Goal: Transaction & Acquisition: Purchase product/service

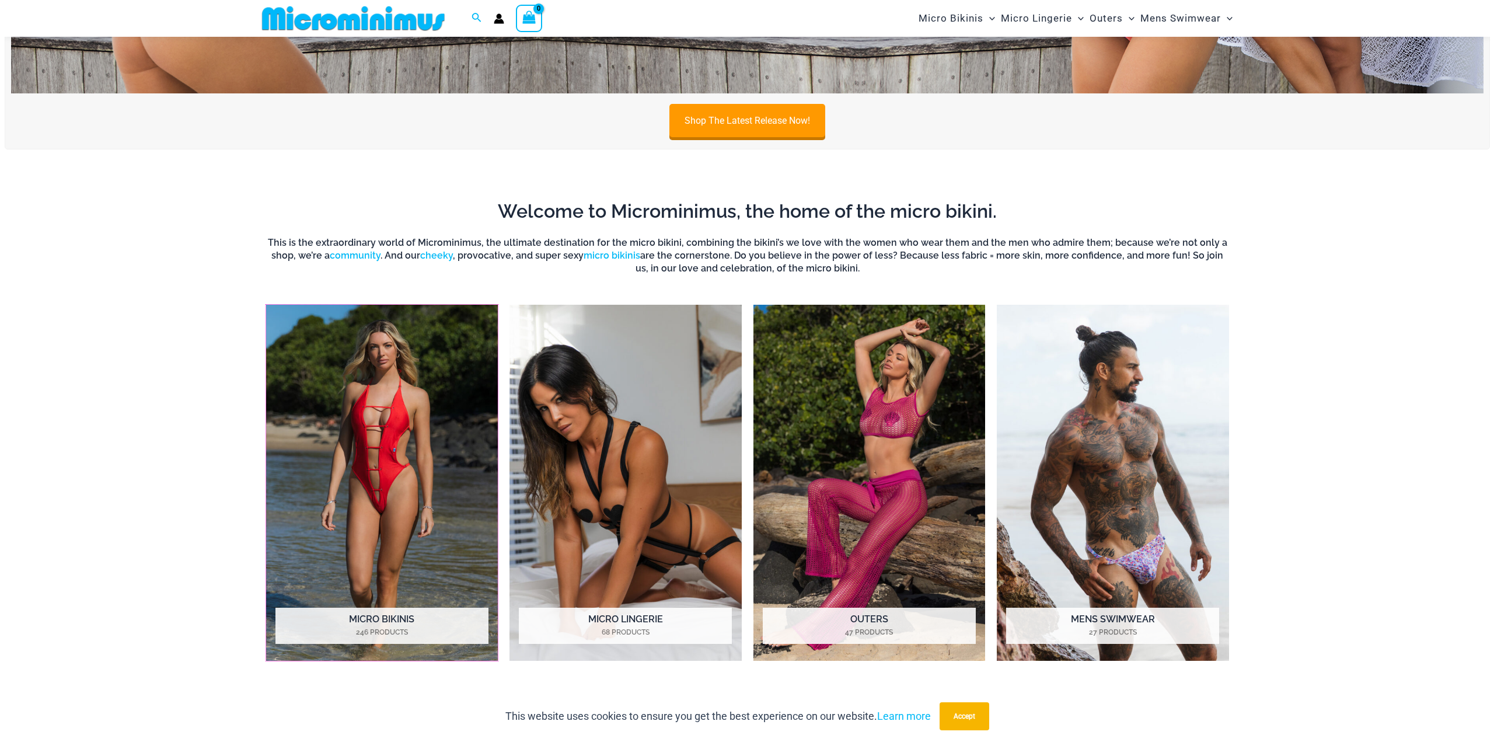
scroll to position [1332, 0]
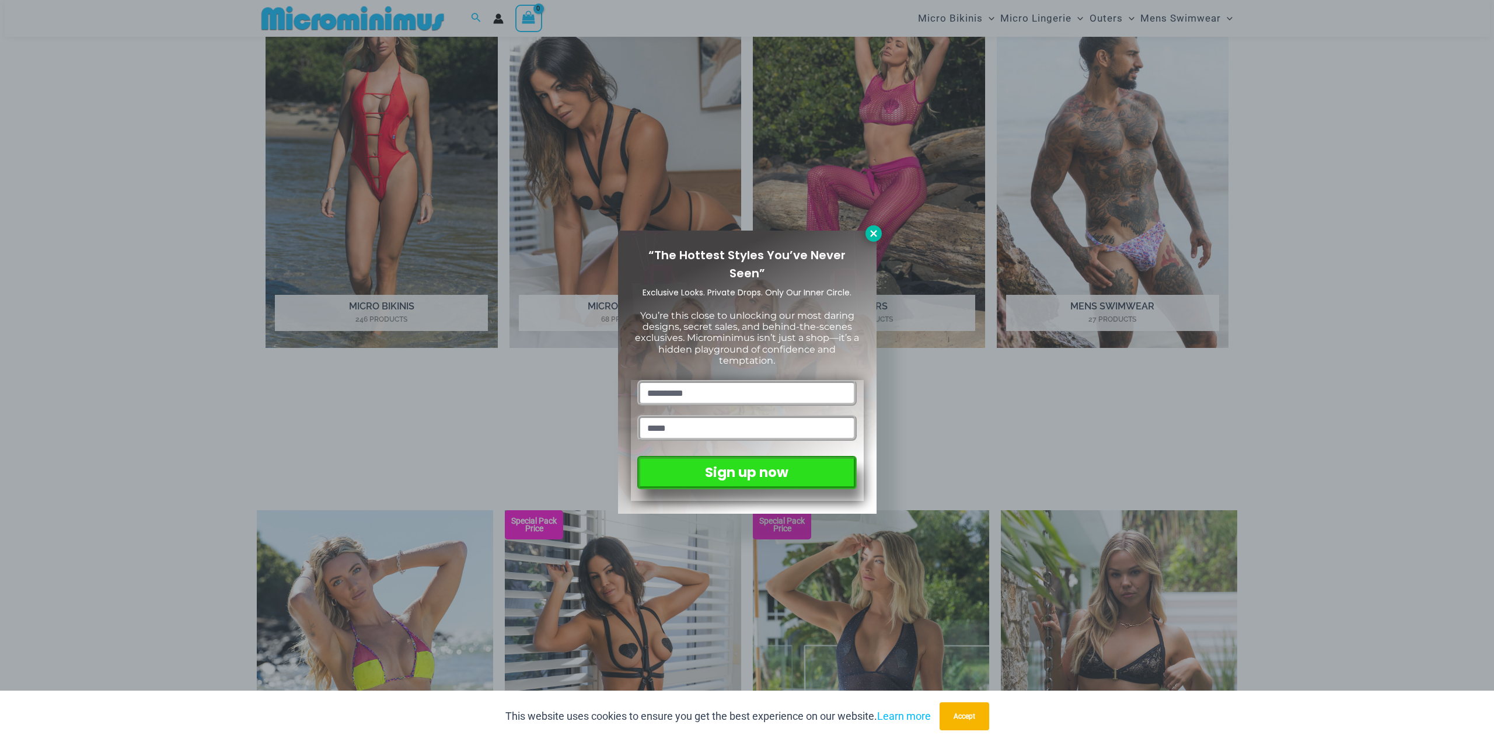
click at [872, 236] on icon at bounding box center [873, 233] width 11 height 11
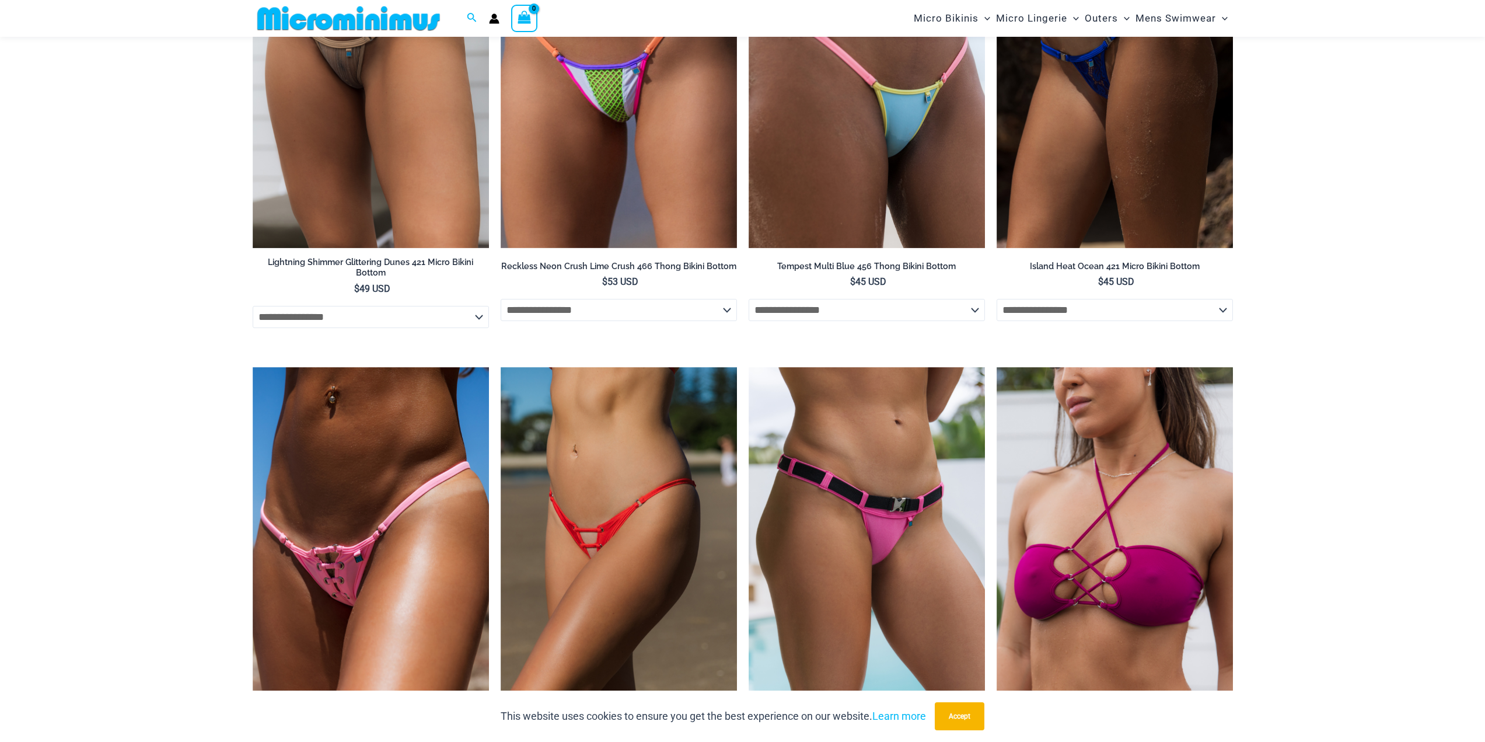
scroll to position [3931, 0]
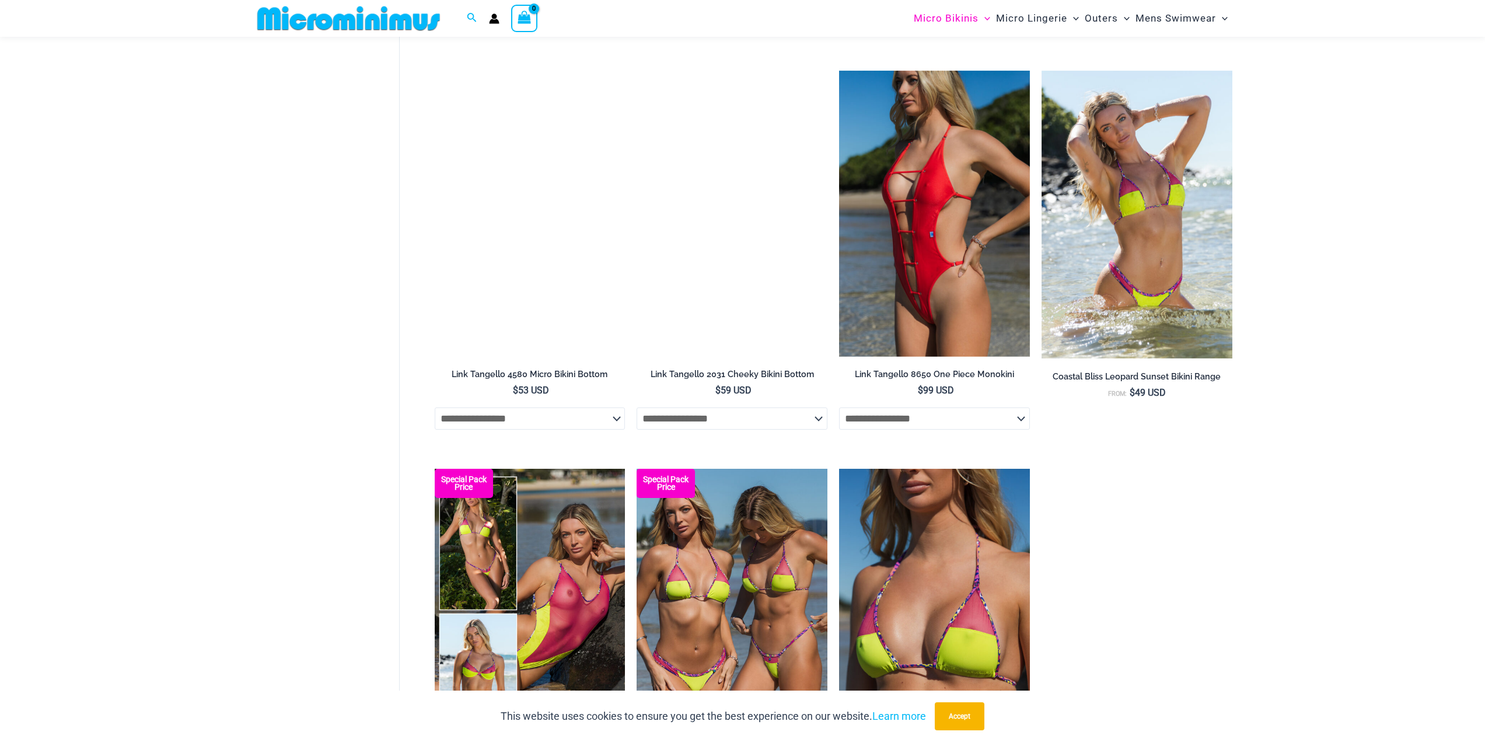
scroll to position [1215, 0]
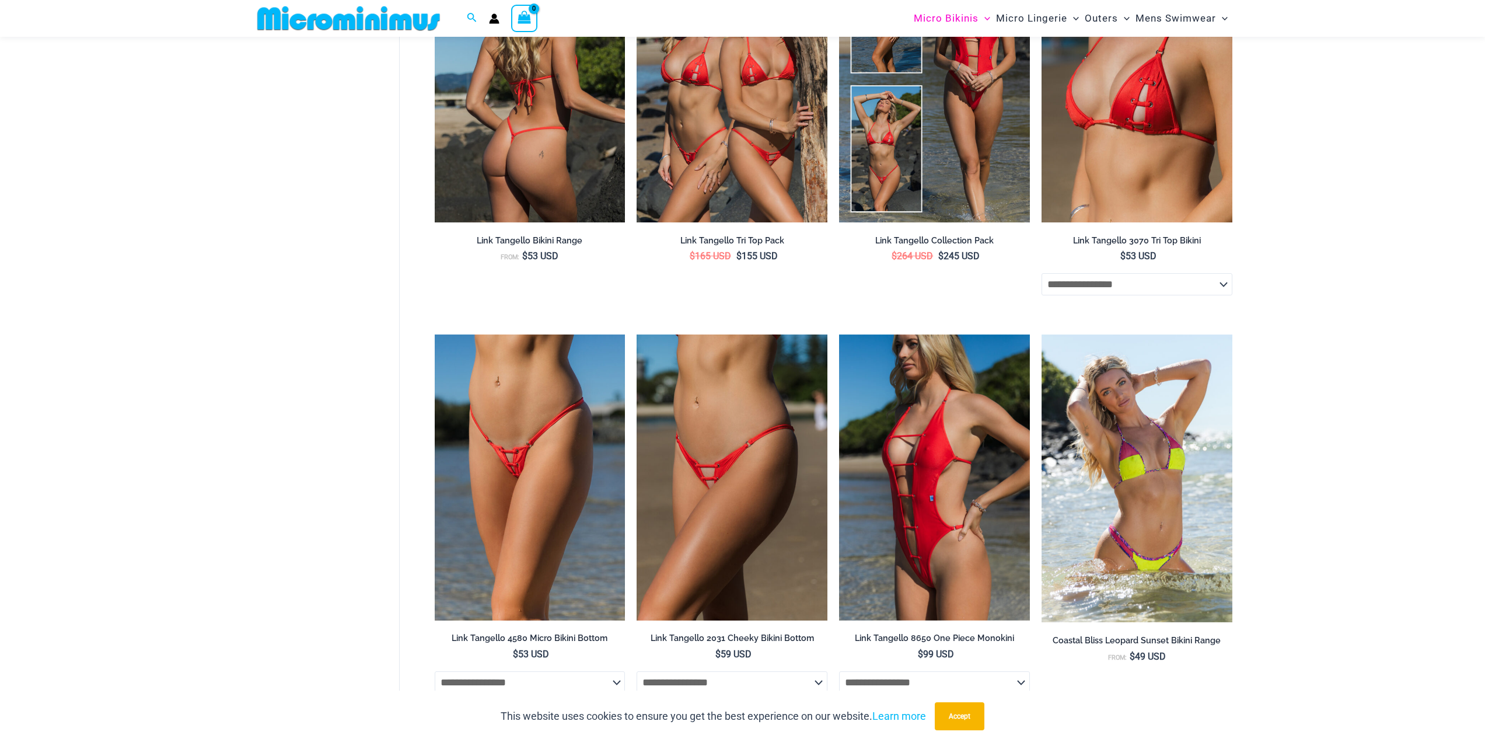
click at [592, 121] on img at bounding box center [530, 79] width 191 height 286
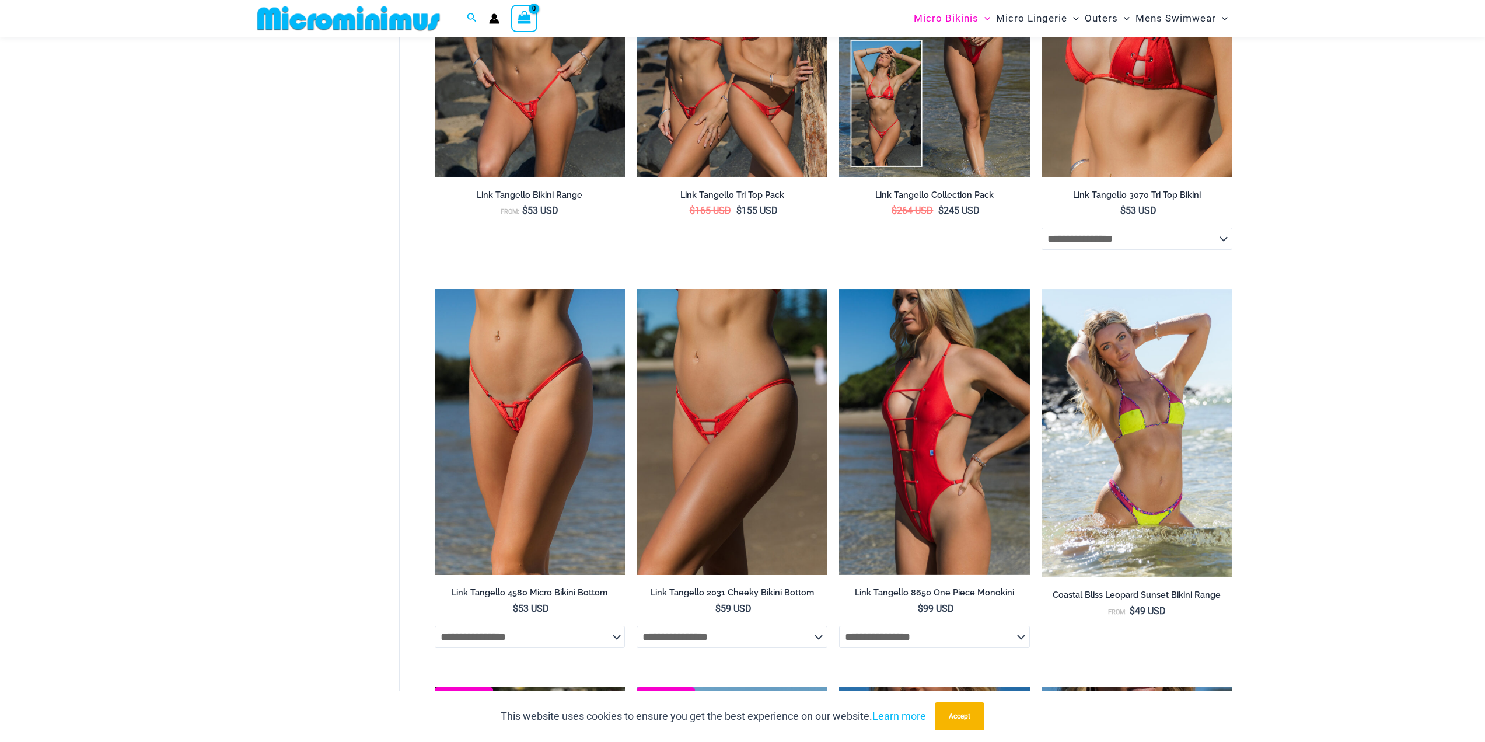
scroll to position [1273, 0]
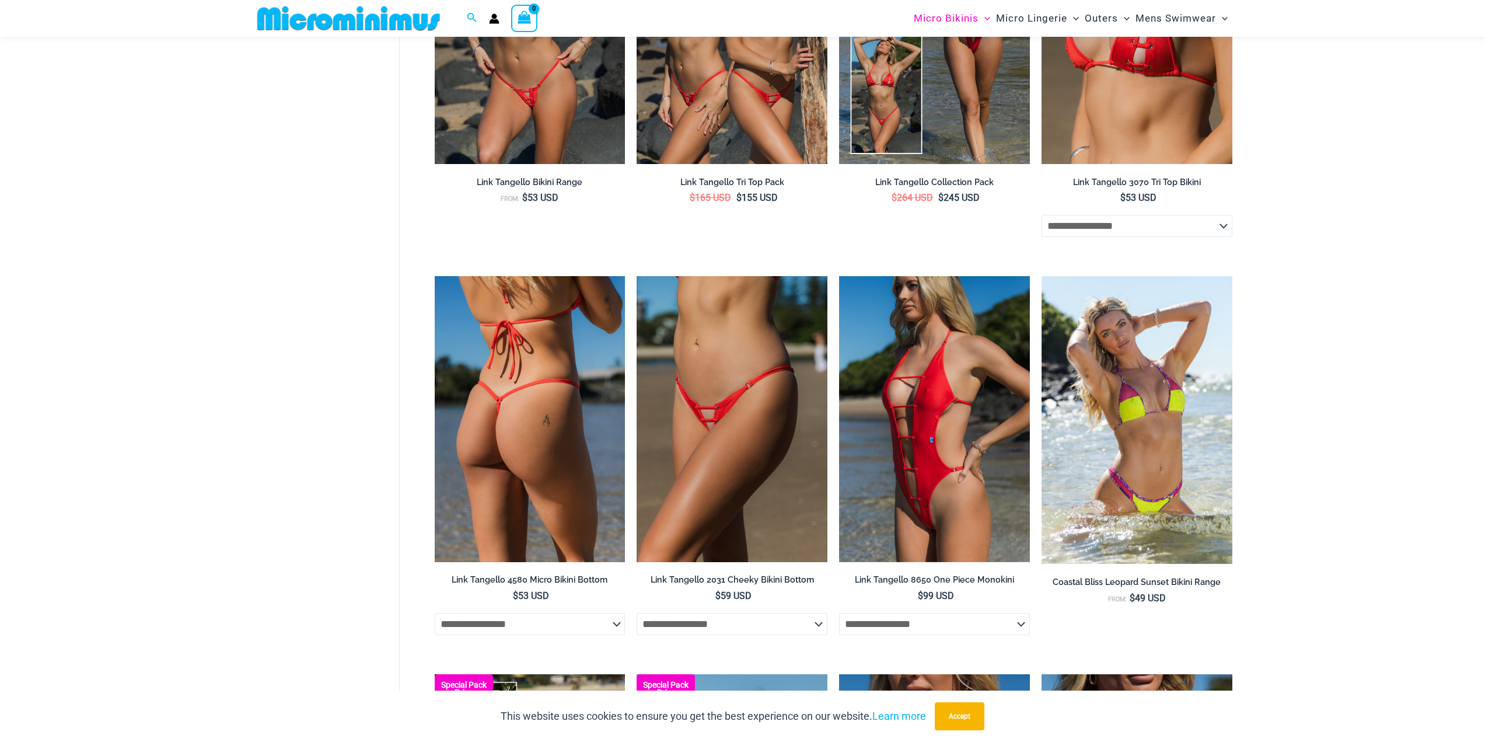
click at [528, 382] on img at bounding box center [530, 419] width 191 height 286
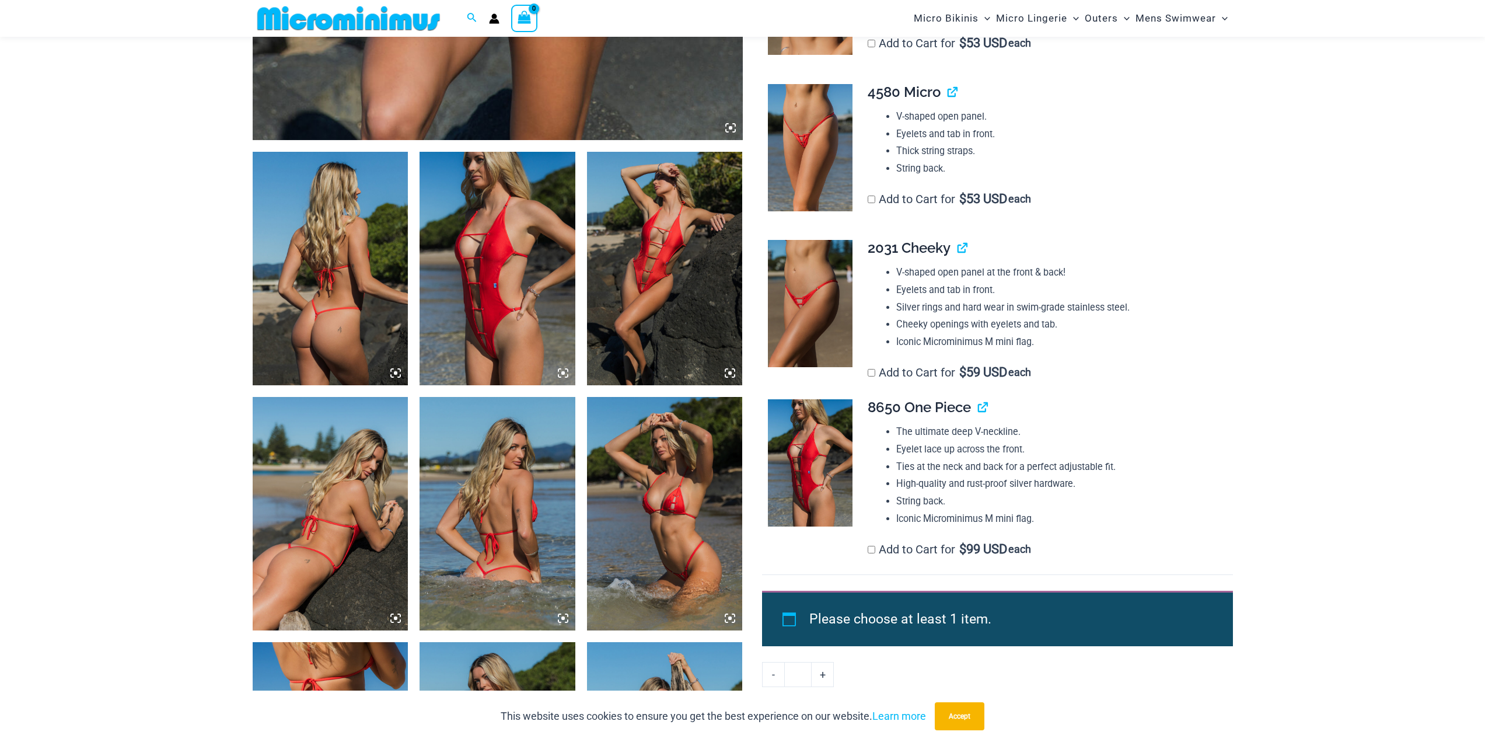
scroll to position [698, 0]
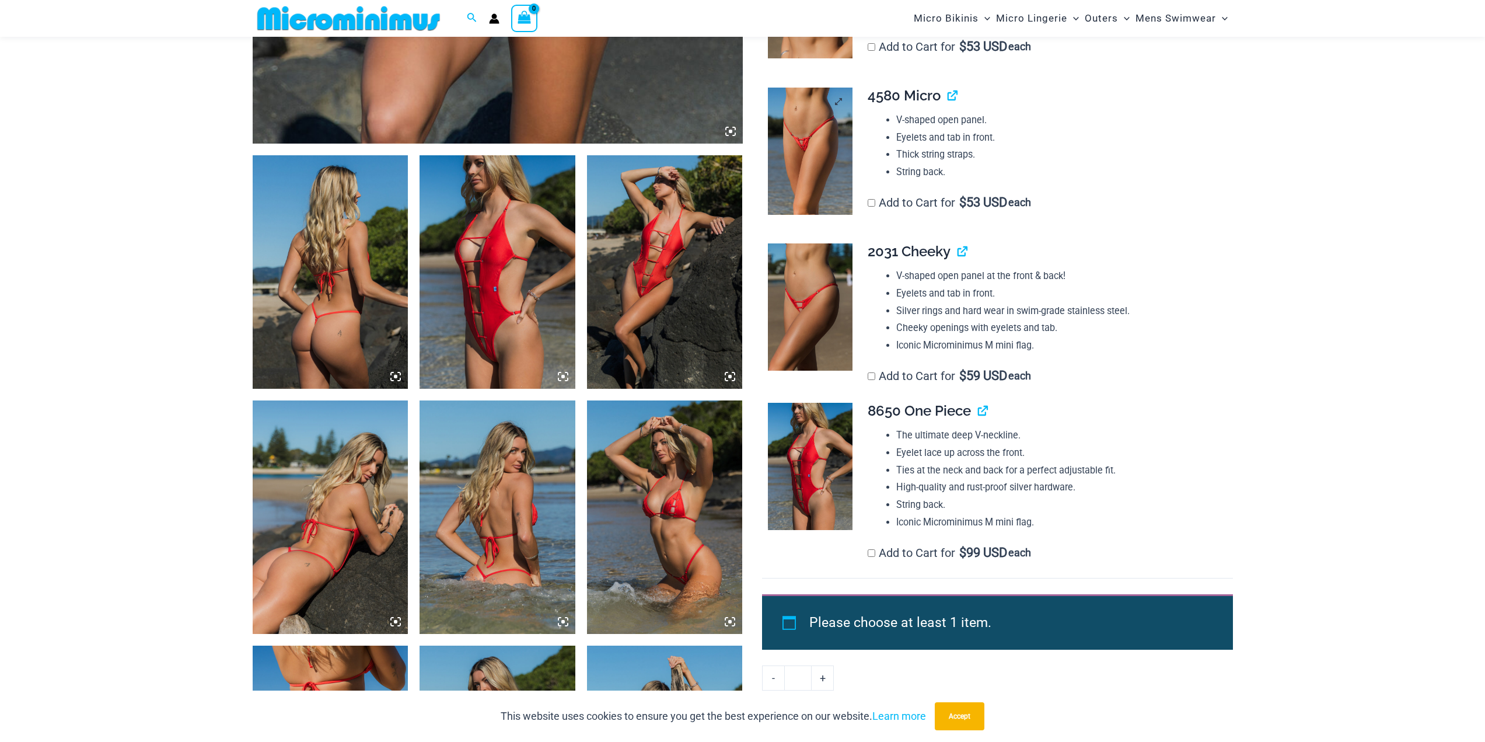
click at [792, 173] on img at bounding box center [810, 151] width 85 height 127
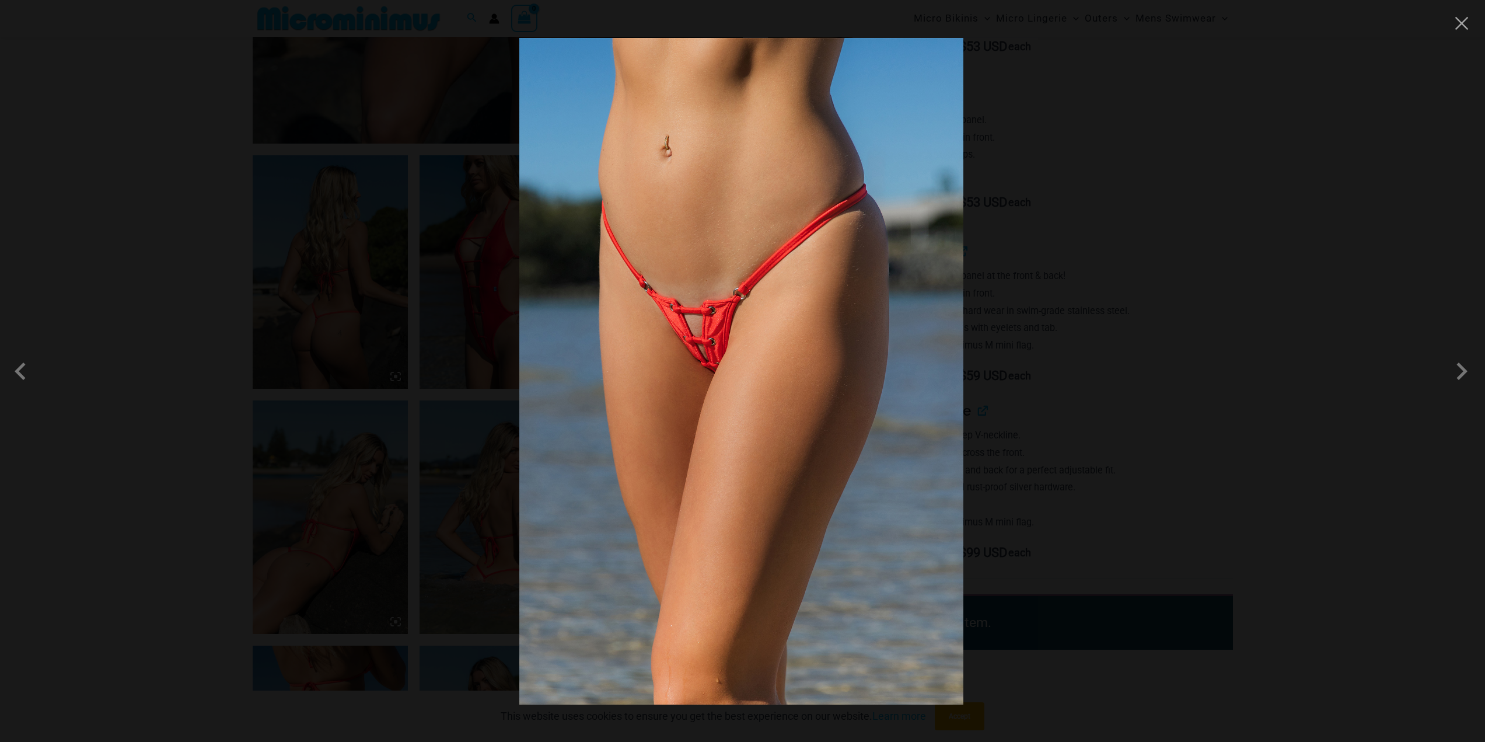
click at [699, 318] on img at bounding box center [741, 371] width 444 height 666
click at [217, 364] on div at bounding box center [742, 371] width 1485 height 742
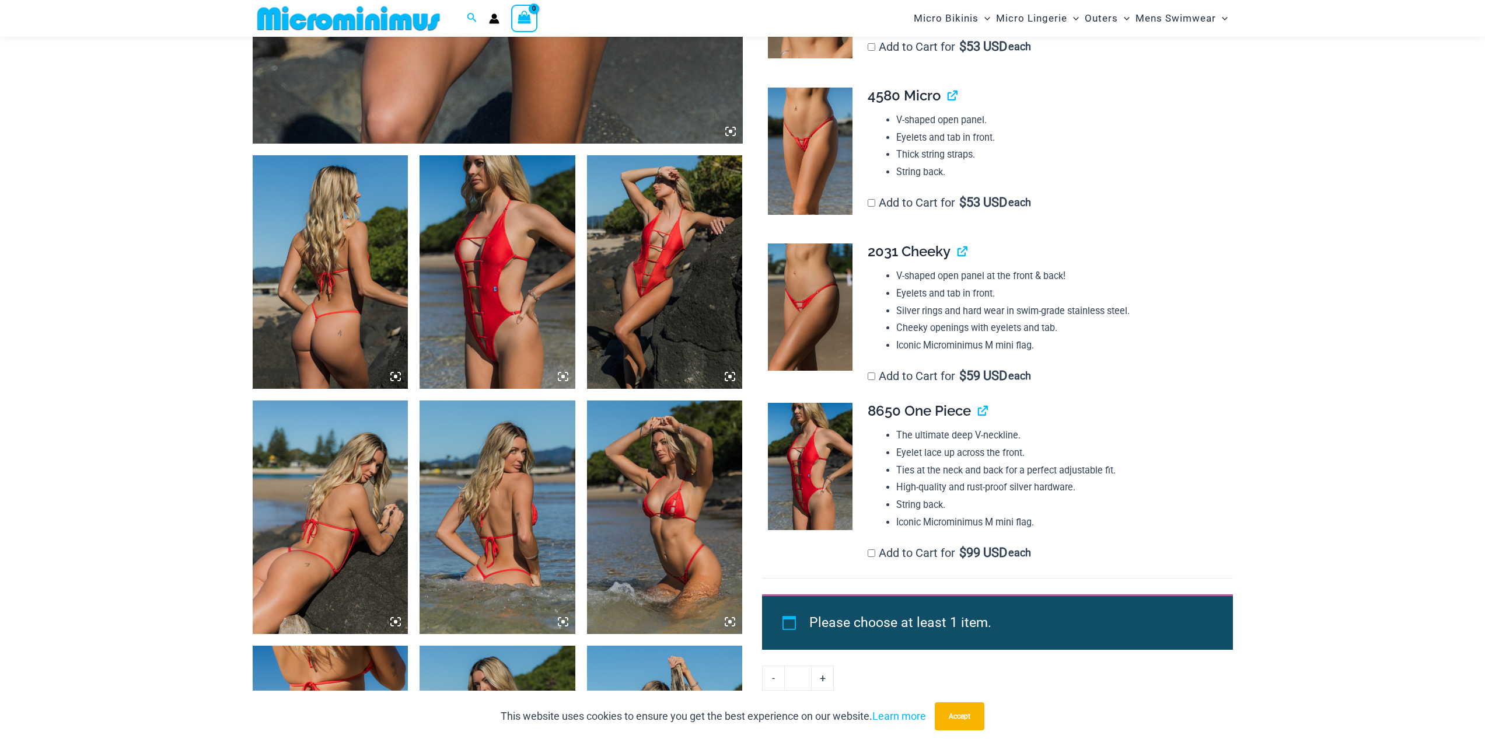
click at [658, 274] on img at bounding box center [665, 271] width 156 height 233
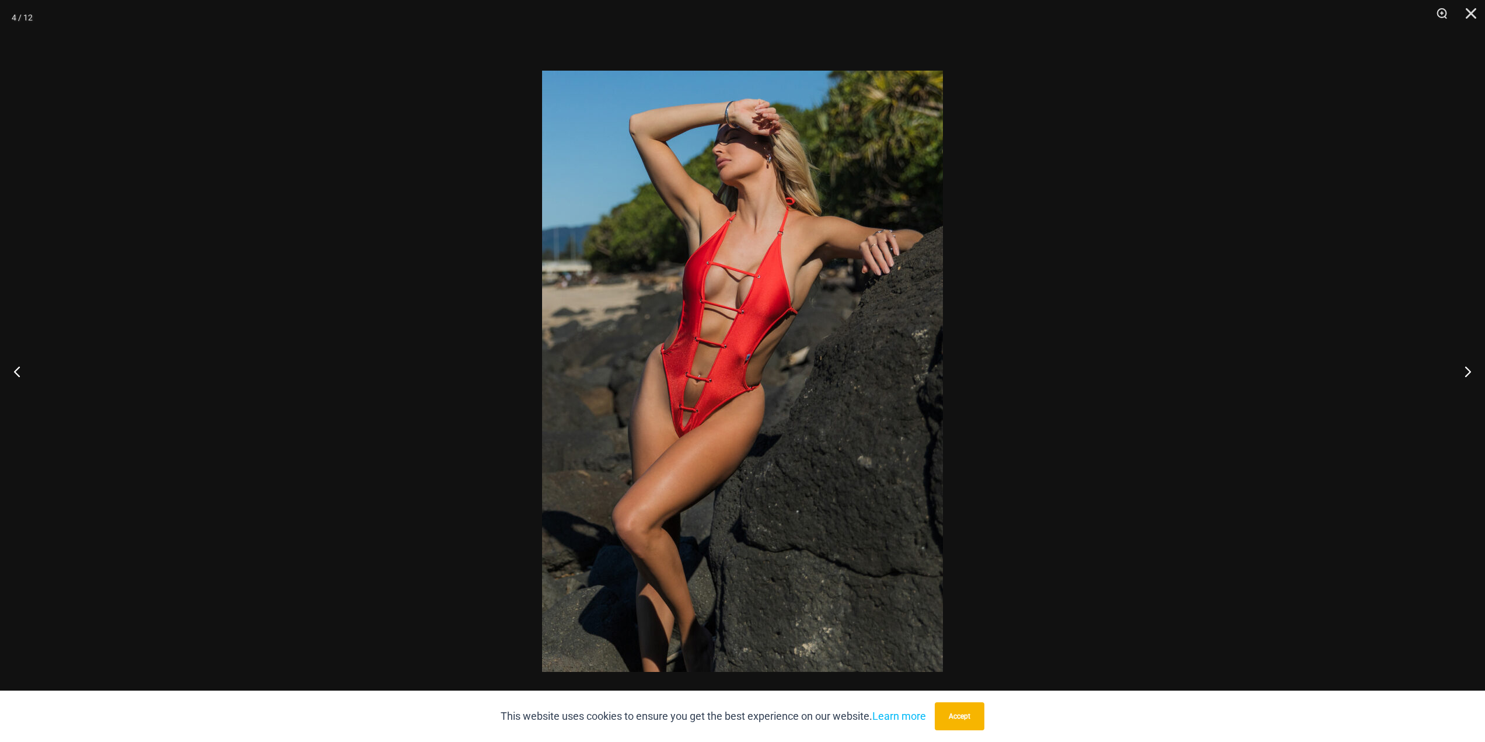
click at [658, 414] on img at bounding box center [742, 371] width 401 height 601
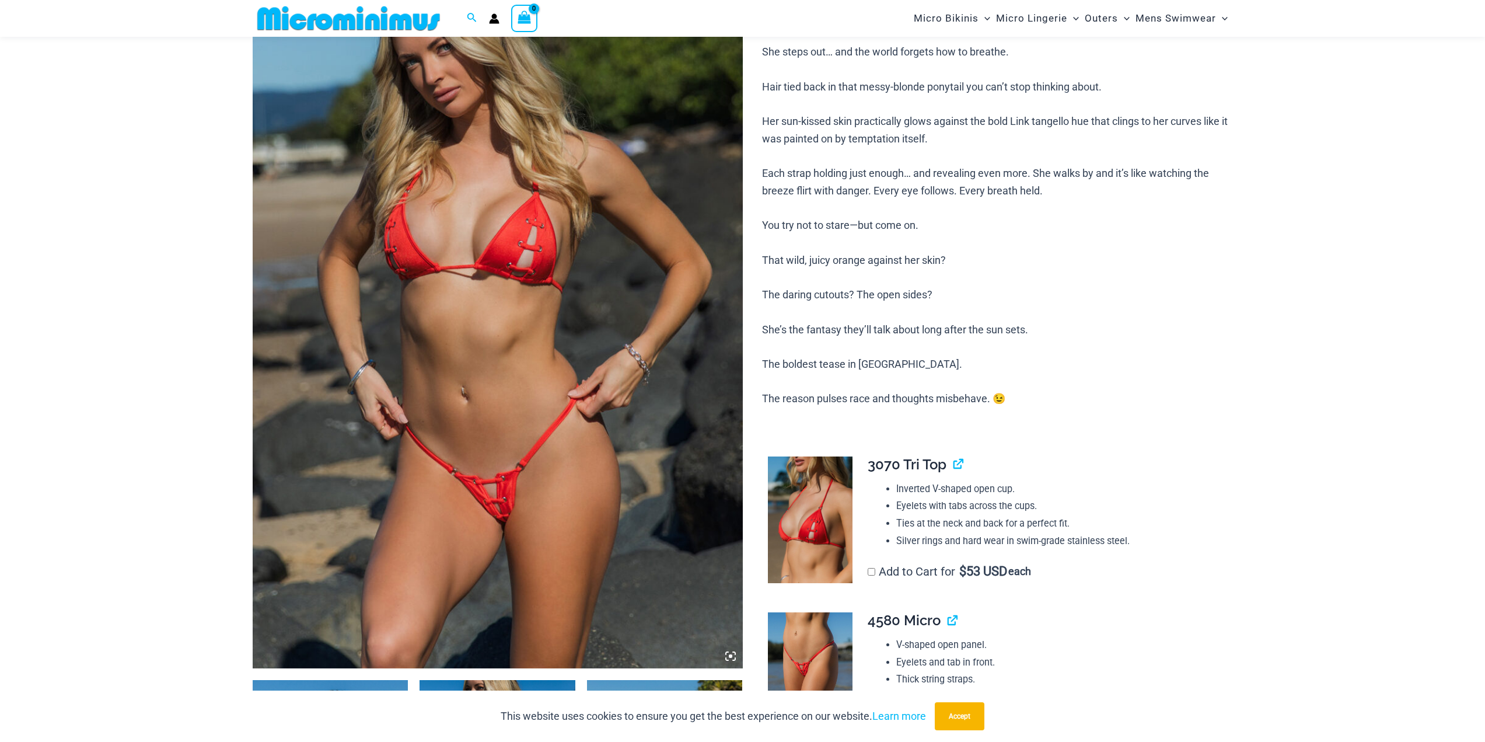
scroll to position [173, 0]
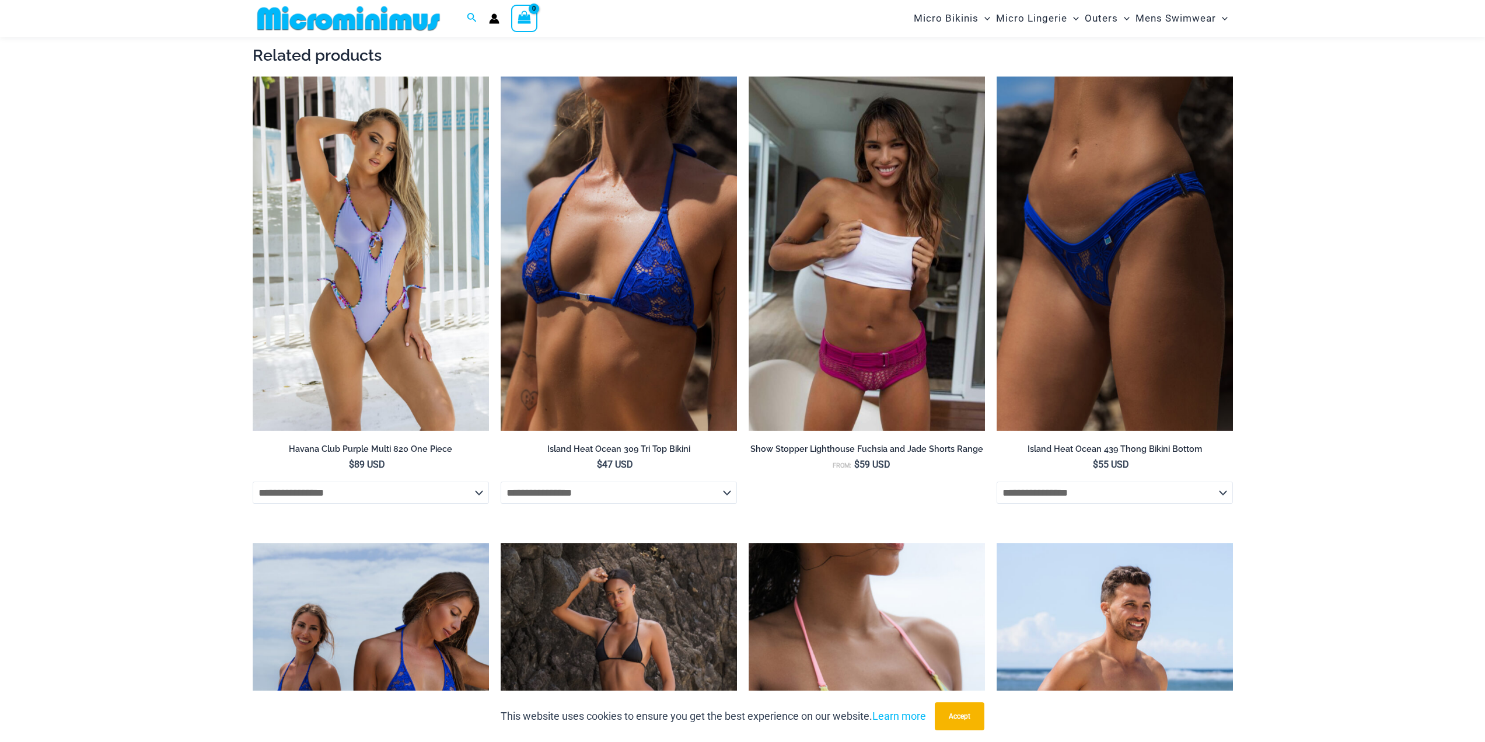
scroll to position [2101, 0]
